Goal: Information Seeking & Learning: Learn about a topic

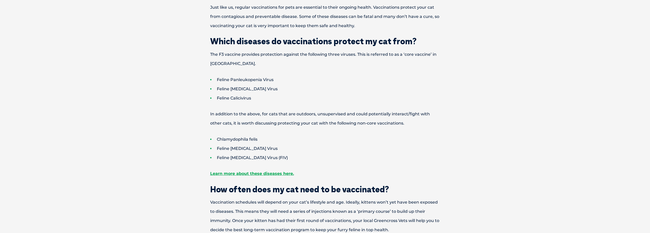
drag, startPoint x: 0, startPoint y: 0, endPoint x: 253, endPoint y: 113, distance: 277.0
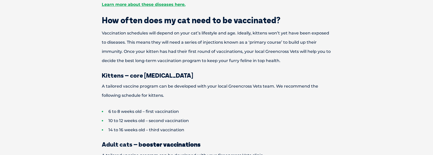
scroll to position [247, 0]
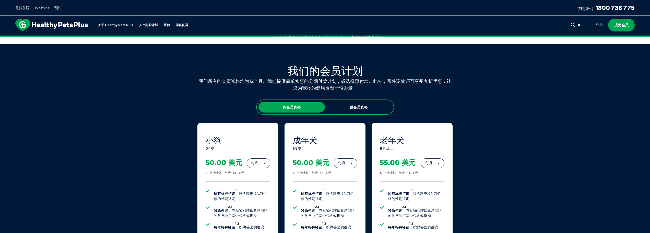
scroll to position [255, 0]
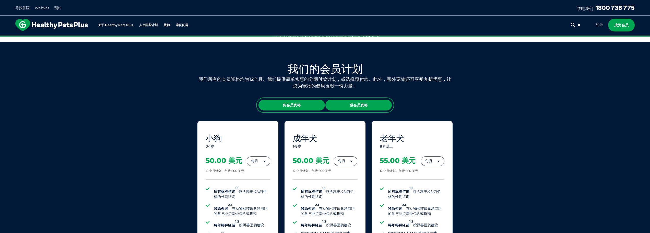
click at [371, 106] on div "猫会员资格" at bounding box center [358, 105] width 66 height 11
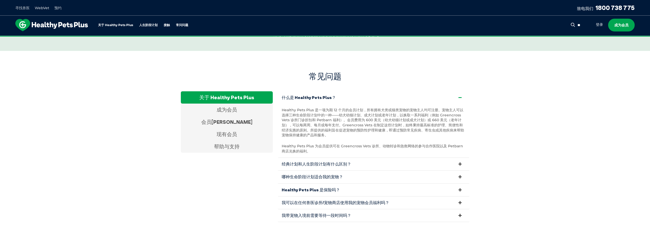
scroll to position [971, 0]
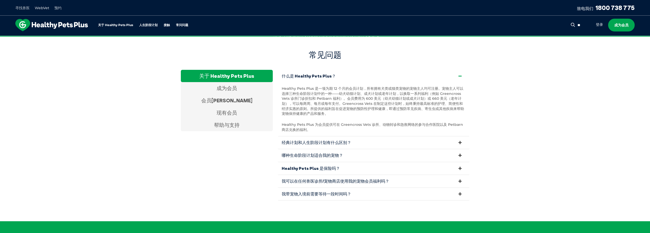
click at [322, 184] on link "我可以在任何兽医诊所/宠物商店使用我的宠物会员福利吗？" at bounding box center [374, 181] width 192 height 13
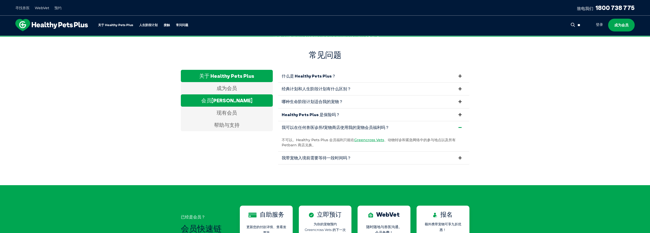
click at [214, 100] on div "会员[PERSON_NAME]" at bounding box center [227, 100] width 92 height 12
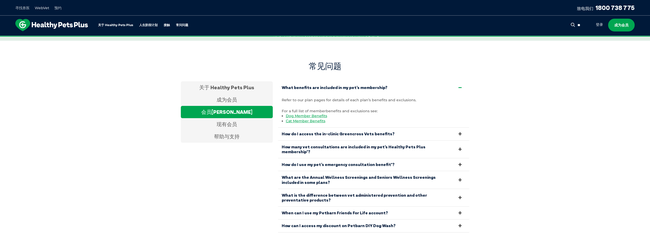
scroll to position [940, 0]
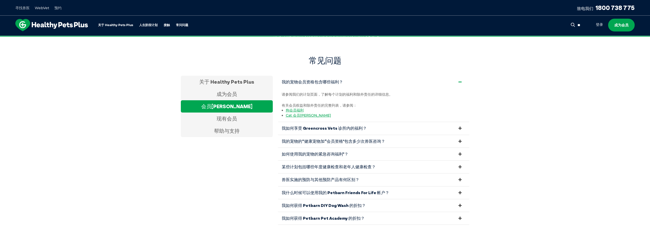
click at [308, 140] on font "我的宠物的“健康宠物加”会员资格*包含多少次兽医咨询？" at bounding box center [333, 140] width 103 height 5
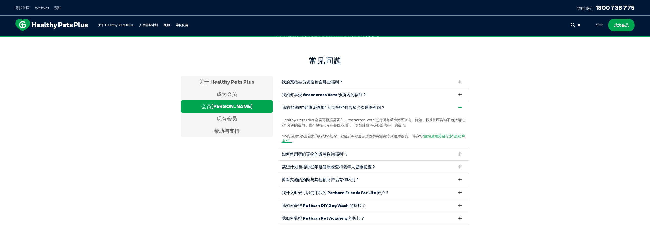
scroll to position [965, 0]
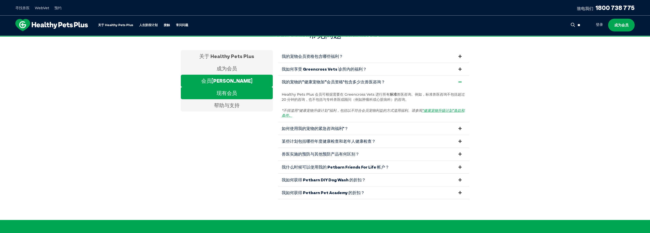
click at [225, 94] on font "现有会员" at bounding box center [227, 93] width 20 height 6
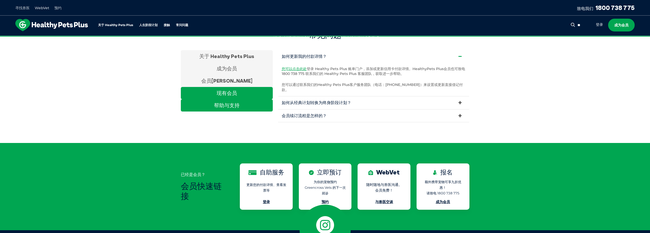
click at [227, 107] on font "帮助与支持" at bounding box center [227, 105] width 26 height 6
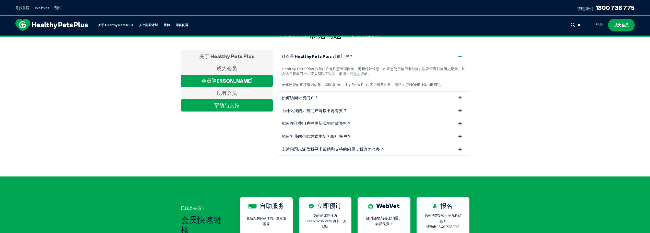
click at [238, 80] on div "会员福利" at bounding box center [227, 81] width 92 height 12
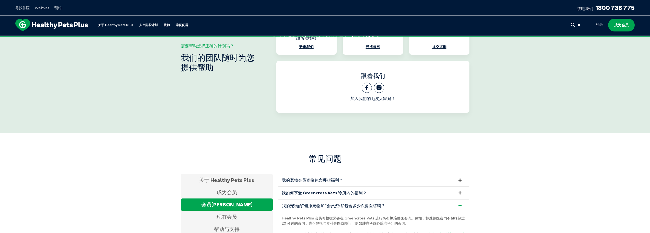
scroll to position [914, 0]
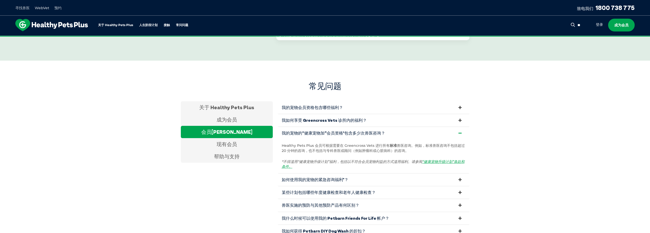
click at [326, 107] on font "我的宠物会员资格包含哪些福利？" at bounding box center [312, 107] width 61 height 5
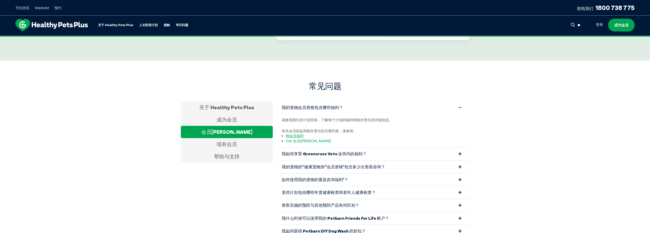
click at [294, 139] on font "Cat 会员福利" at bounding box center [308, 140] width 45 height 5
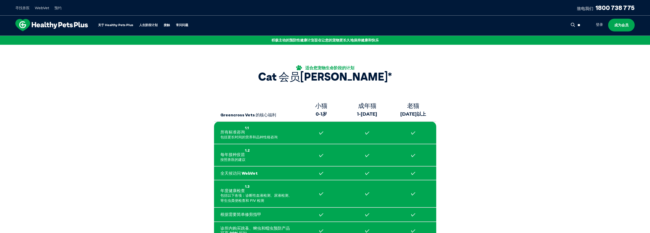
drag, startPoint x: 0, startPoint y: 0, endPoint x: 442, endPoint y: 110, distance: 455.6
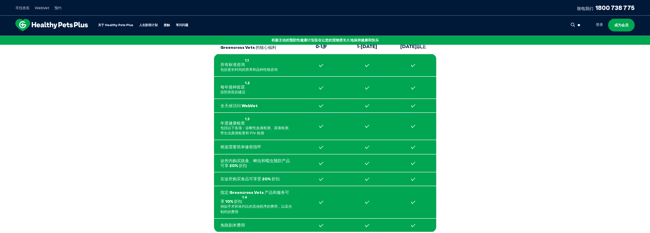
scroll to position [26, 0]
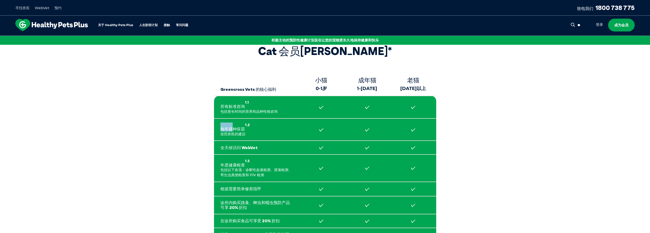
drag, startPoint x: 219, startPoint y: 127, endPoint x: 234, endPoint y: 129, distance: 15.1
click at [234, 129] on td "每年接种疫苗 1.2 按照兽医的建议" at bounding box center [256, 129] width 84 height 22
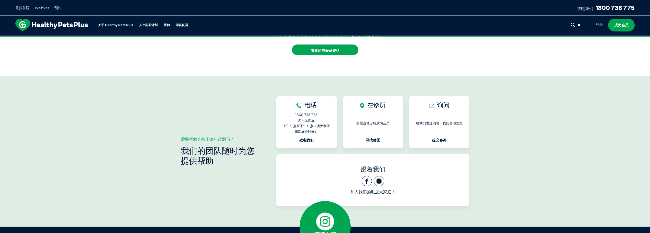
scroll to position [562, 0]
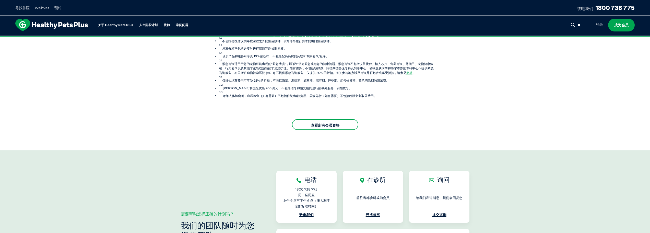
click at [315, 123] on font "查看所有会员资格" at bounding box center [325, 125] width 29 height 5
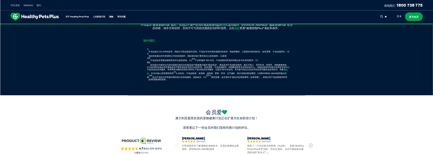
scroll to position [573, 0]
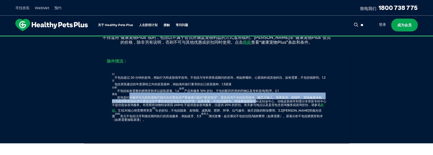
drag, startPoint x: 131, startPoint y: 97, endPoint x: 256, endPoint y: 101, distance: 126.0
click at [256, 101] on font "咨询是针对被评估为您的宠物可能存在的紧急或严重健康问题的“紧急情况”。紧急咨询不包括疫苗接种、微芯片植入、营养咨询、剪指甲、宠物健康体检、行为咨询和其他此类非…" at bounding box center [219, 100] width 215 height 11
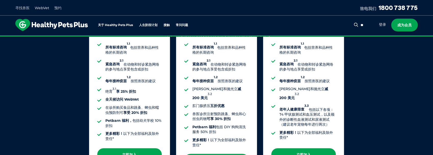
scroll to position [334, 0]
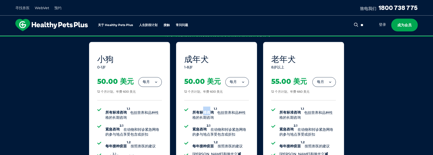
drag, startPoint x: 205, startPoint y: 111, endPoint x: 229, endPoint y: 115, distance: 23.8
click at [229, 114] on li "所有标准咨询 1.1 包括营养和品种性格的长期咨询" at bounding box center [221, 114] width 56 height 14
click at [224, 115] on li "所有标准咨询 1.1 包括营养和品种性格的长期咨询" at bounding box center [221, 114] width 56 height 14
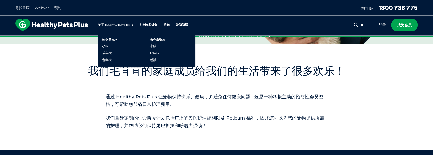
scroll to position [0, 0]
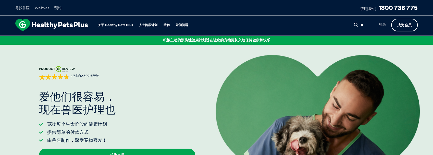
click at [409, 28] on link "成为会员" at bounding box center [405, 25] width 27 height 13
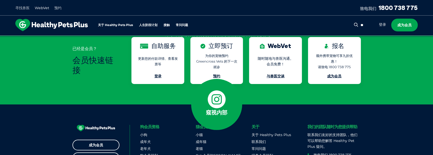
scroll to position [1175, 0]
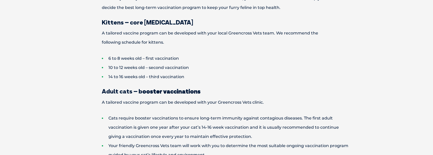
scroll to position [358, 0]
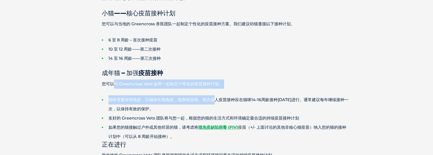
drag, startPoint x: 114, startPoint y: 83, endPoint x: 213, endPoint y: 89, distance: 99.3
click at [213, 89] on div "为什么我的猫需要接种疫苗？ 和我们一样，定期为宠物接种疫苗对它们的持续健康至关重要。疫苗可以保护您的猫咪免受传染性和可预防疾病的侵害。其中一些疾病可能致命，而…" at bounding box center [217, 84] width 276 height 577
click at [179, 104] on li "猫咪需要加强免疫，以确保长期免疫，抵御传染病。首次成人疫苗接种应在猫咪14-16周龄接种[DATE]进行。通常建议每年继续接种一次，以保持有效的保护。" at bounding box center [226, 104] width 248 height 18
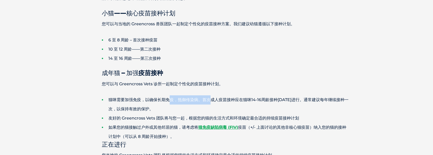
drag, startPoint x: 171, startPoint y: 101, endPoint x: 211, endPoint y: 100, distance: 39.6
click at [211, 100] on font "猫咪需要加强免疫，以确保长期免疫，抵御传染病。首次成人疫苗接种应在猫咪14-16周龄接种[DATE]进行。通常建议每年继续接种一次，以保持有效的保护。" at bounding box center [229, 104] width 240 height 14
click at [198, 106] on li "猫咪需要加强免疫，以确保长期免疫，抵御传染病。首次成人疫苗接种应在猫咪14-16周龄接种[DATE]进行。通常建议每年继续接种一次，以保持有效的保护。" at bounding box center [226, 104] width 248 height 18
drag, startPoint x: 132, startPoint y: 98, endPoint x: 156, endPoint y: 111, distance: 27.4
click at [162, 104] on li "猫咪需要加强免疫，以确保长期免疫，抵御传染病。首次成人疫苗接种应在猫咪14-16周龄接种[DATE]进行。通常建议每年继续接种一次，以保持有效的保护。" at bounding box center [226, 104] width 248 height 18
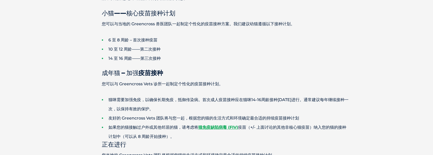
click at [156, 112] on li "猫咪需要加强免疫，以确保长期免疫，抵御传染病。首次成人疫苗接种应在猫咪14-16周龄接种[DATE]进行。通常建议每年继续接种一次，以保持有效的保护。" at bounding box center [226, 104] width 248 height 18
drag, startPoint x: 124, startPoint y: 112, endPoint x: 162, endPoint y: 113, distance: 37.8
click at [162, 113] on li "猫咪需要加强免疫，以确保长期免疫，抵御传染病。首次成人疫苗接种应在猫咪14-16周龄接种[DATE]进行。通常建议每年继续接种一次，以保持有效的保护。" at bounding box center [226, 104] width 248 height 18
click at [147, 125] on font "如果您的猫接触过户外或其他邻居的猫，请考虑将" at bounding box center [154, 127] width 90 height 5
drag, startPoint x: 165, startPoint y: 116, endPoint x: 183, endPoint y: 117, distance: 18.4
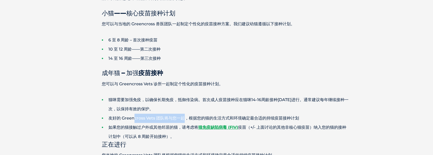
click at [183, 117] on font "友好的 Greencross Vets 团队将与您一起，根据您的猫的生活方式和环境确定最合适的持续疫苗接种计划" at bounding box center [204, 118] width 191 height 5
click at [160, 125] on font "如果您的猫接触过户外或其他邻居的猫，请考虑将" at bounding box center [154, 127] width 90 height 5
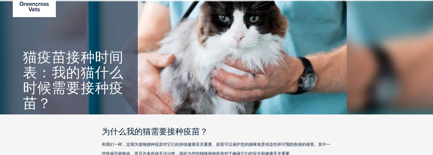
scroll to position [0, 0]
